Goal: Task Accomplishment & Management: Use online tool/utility

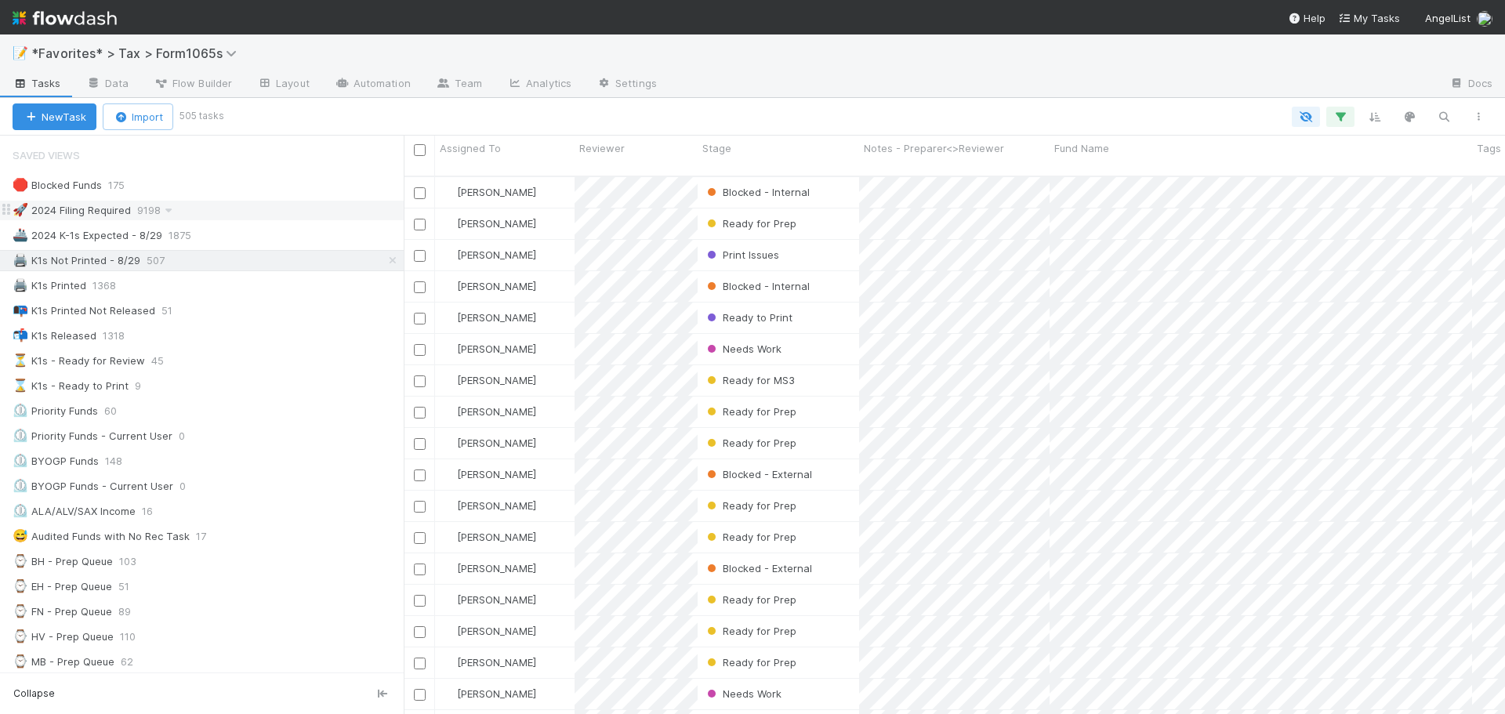
scroll to position [539, 1090]
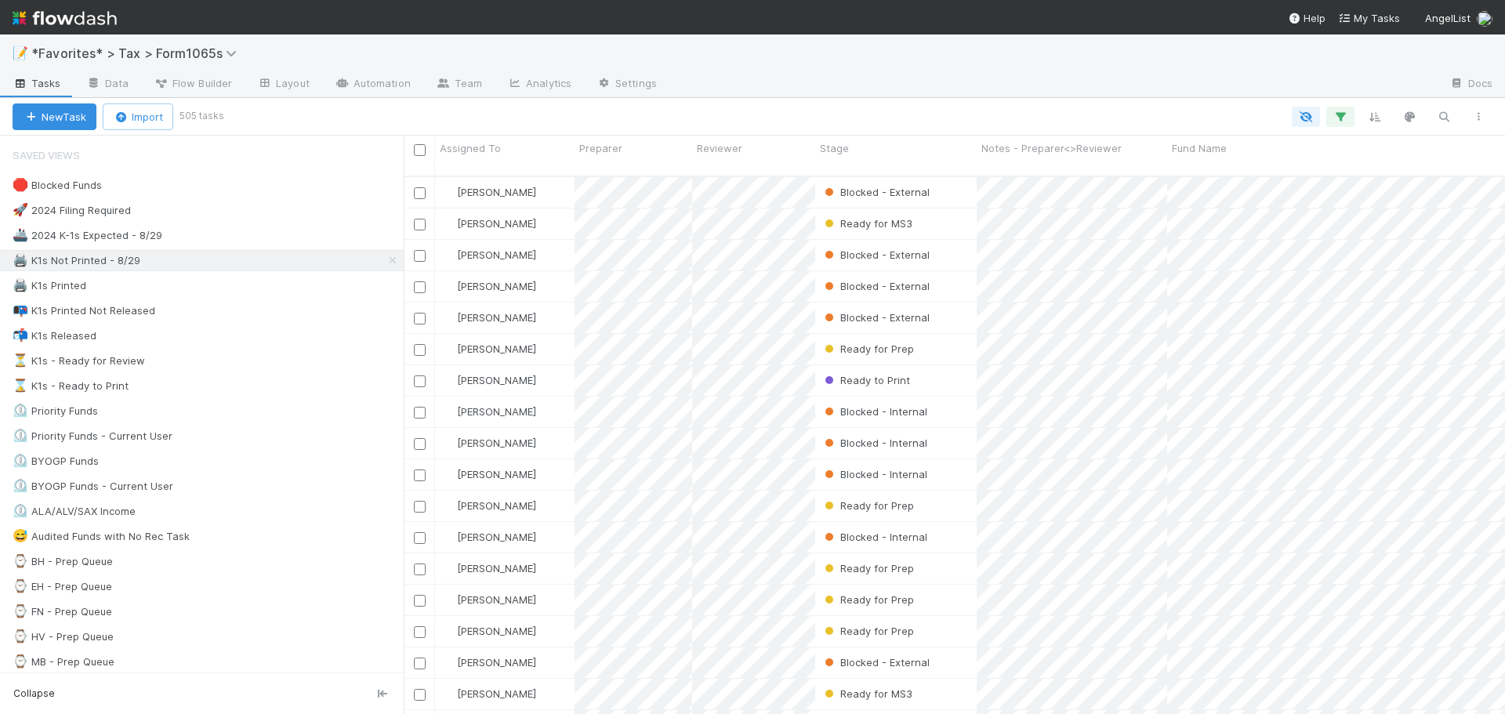
scroll to position [539, 1090]
click at [1156, 19] on nav "Help My Tasks AngelList" at bounding box center [752, 17] width 1505 height 35
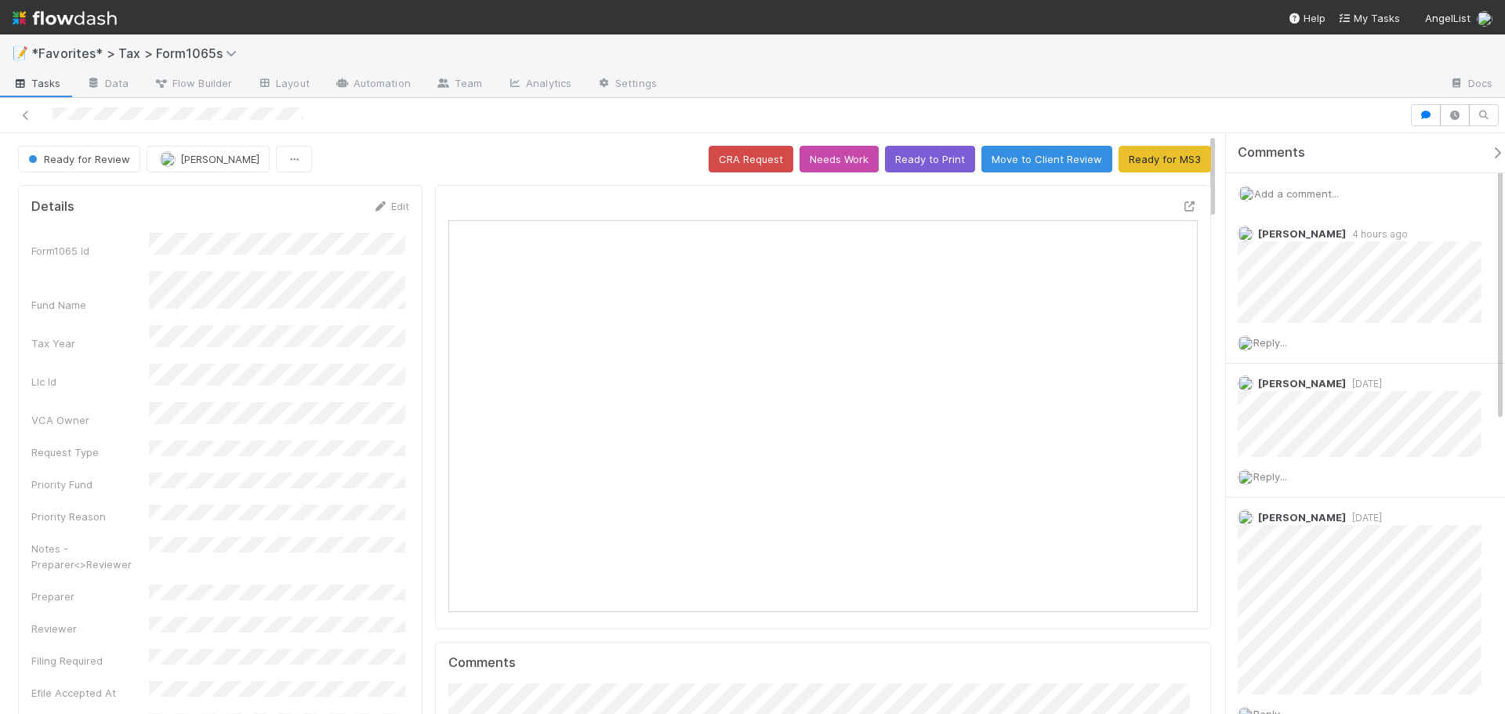
scroll to position [307, 730]
click at [1182, 209] on icon at bounding box center [1190, 207] width 16 height 10
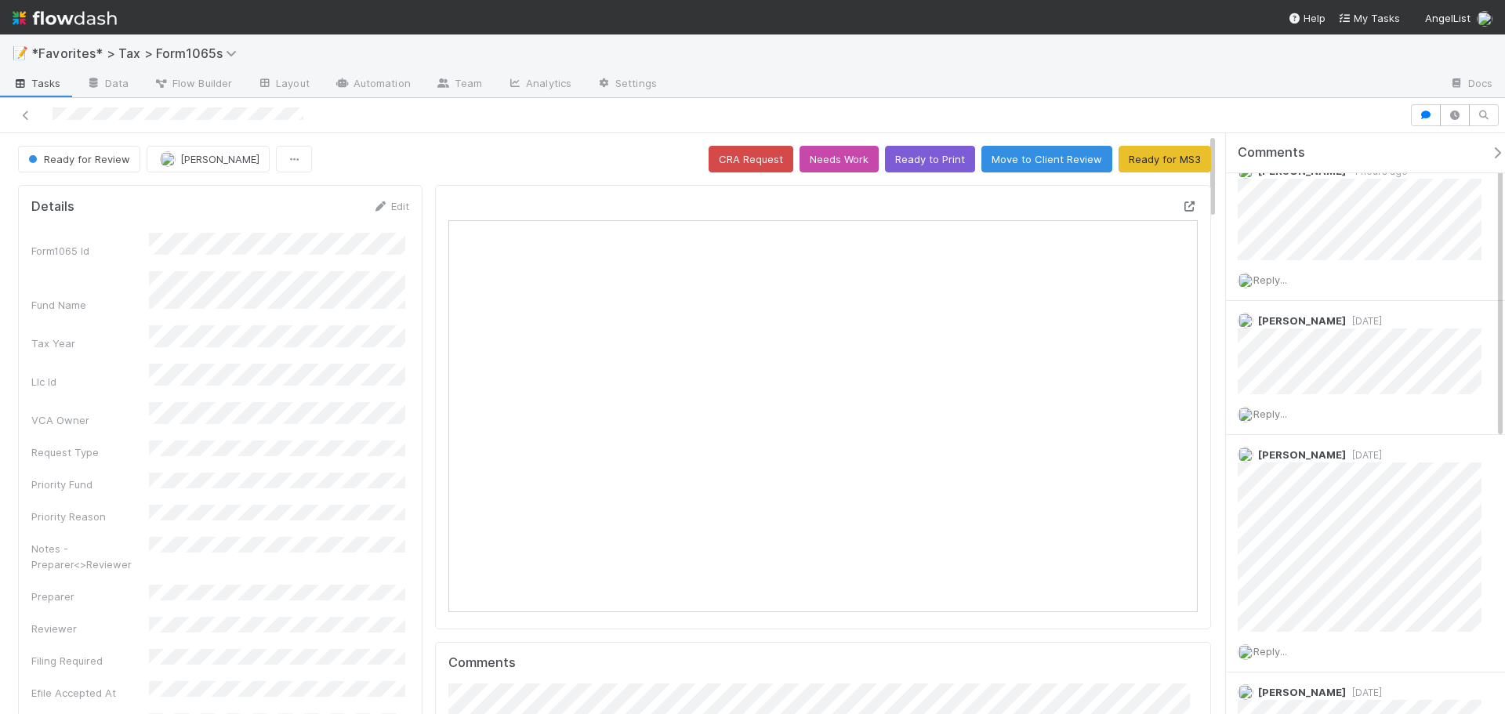
scroll to position [0, 0]
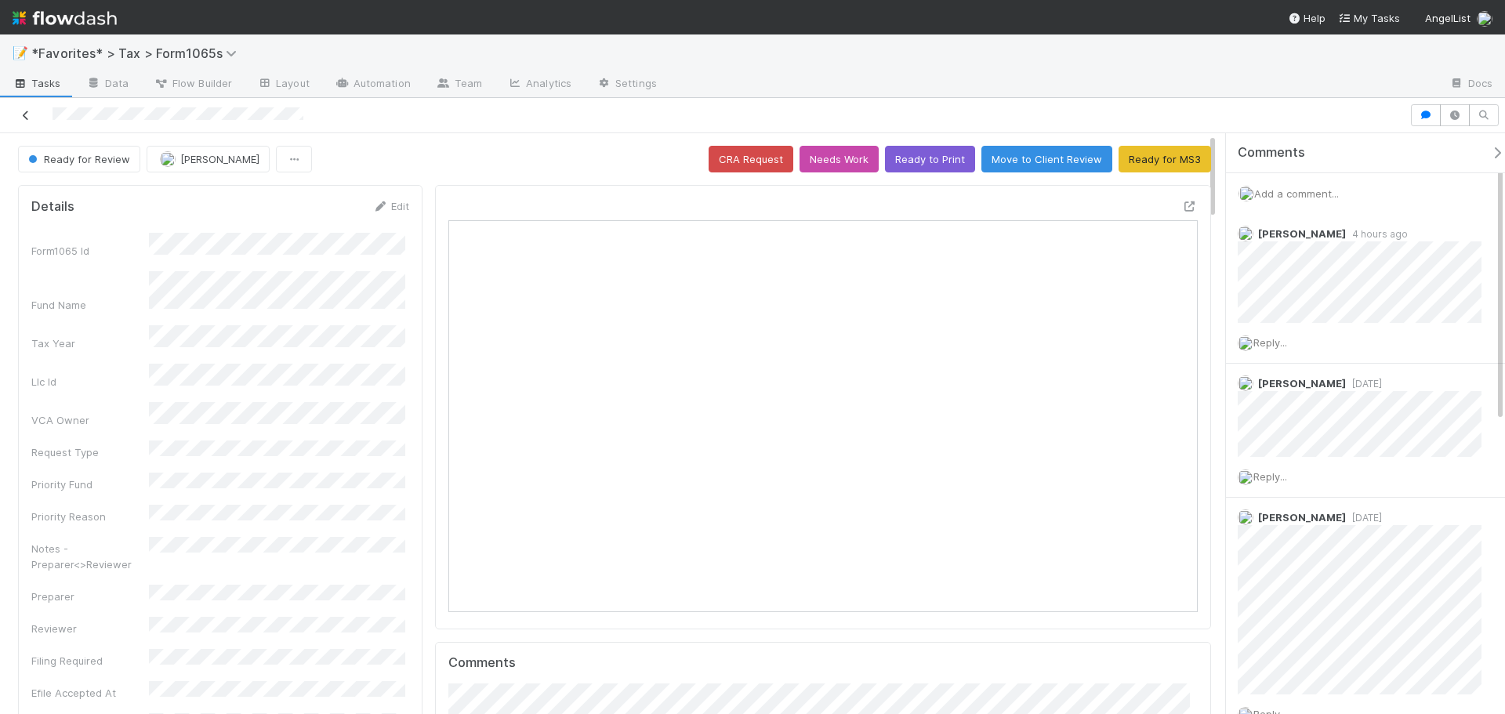
click at [33, 118] on icon at bounding box center [26, 116] width 16 height 10
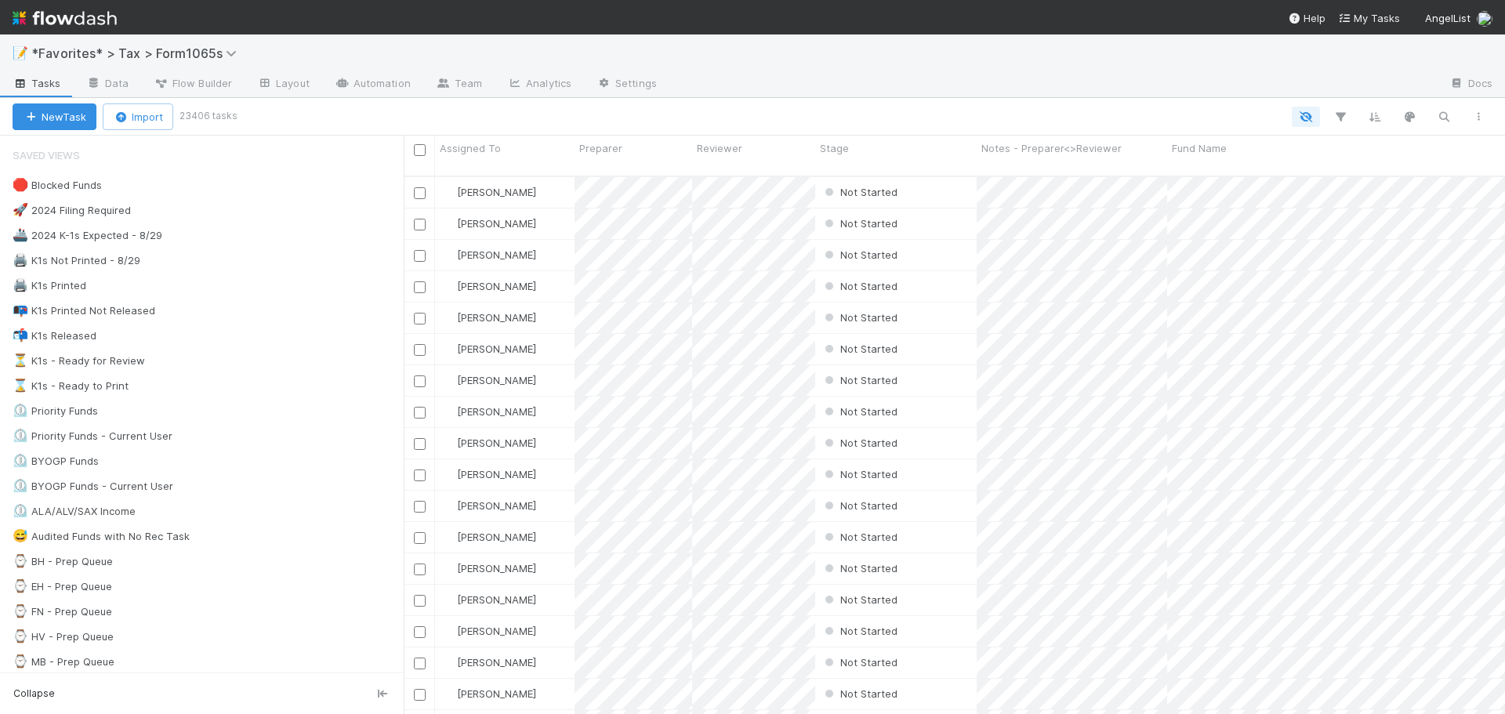
scroll to position [539, 1090]
click at [206, 358] on div "⏳ K1s - Ready for Review 46" at bounding box center [208, 361] width 391 height 20
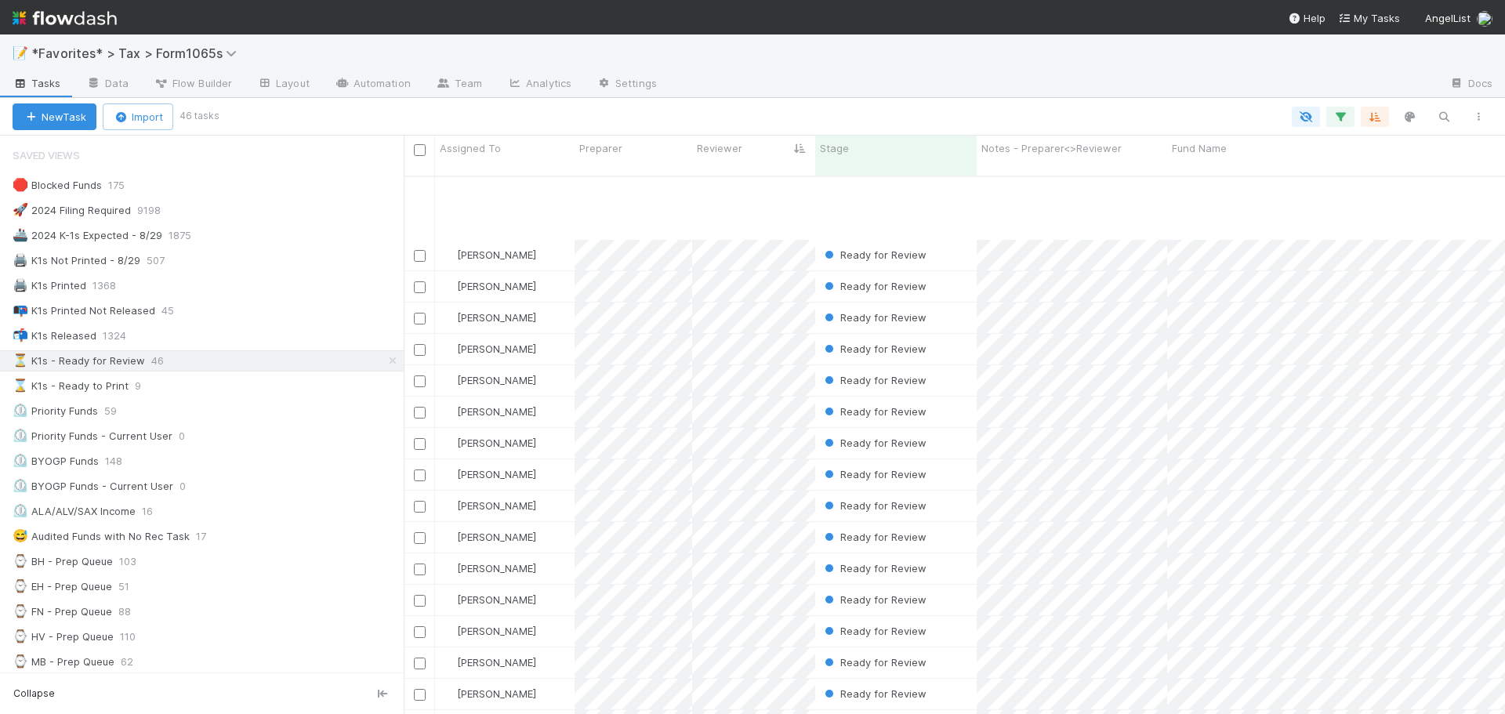
scroll to position [904, 0]
